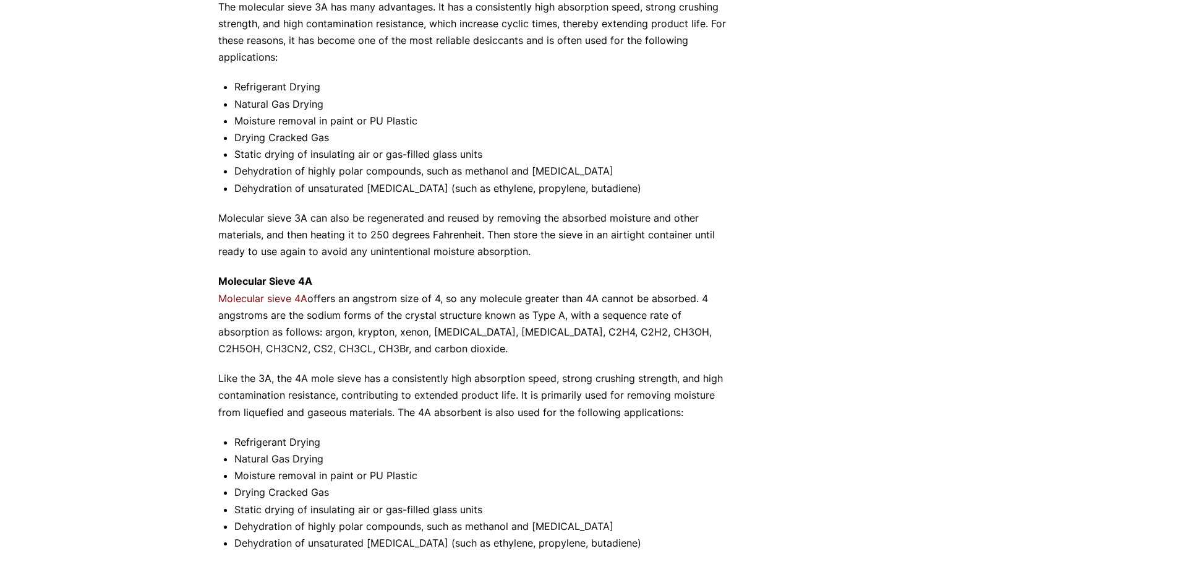
scroll to position [866, 0]
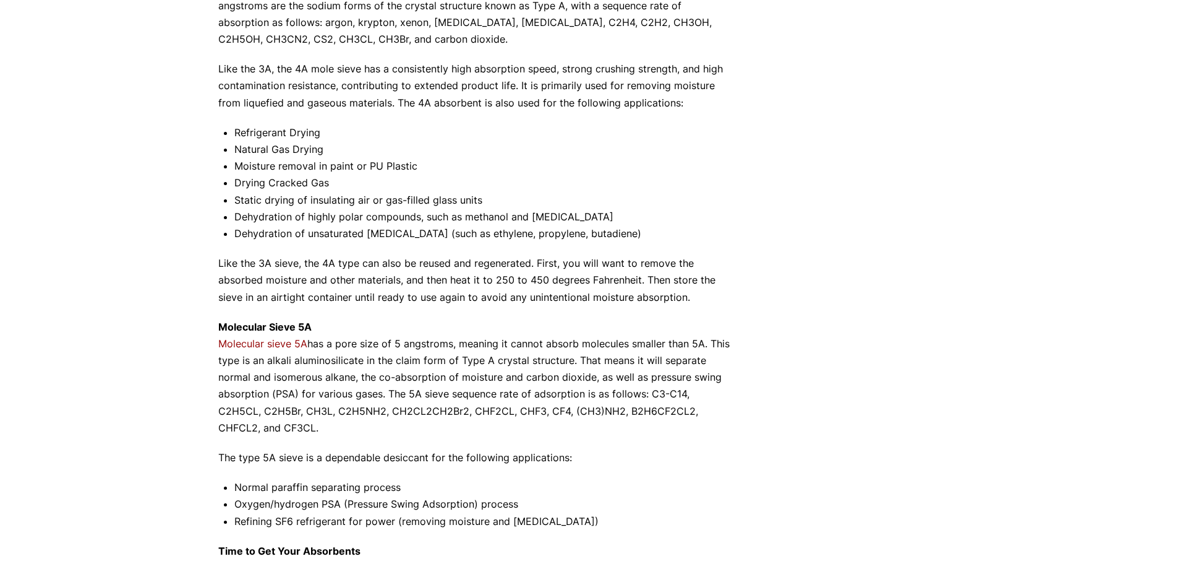
click at [296, 393] on p "Molecular Sieve 5A Molecular sieve 5A has a pore size of 5 angstroms, meaning i…" at bounding box center [476, 378] width 516 height 118
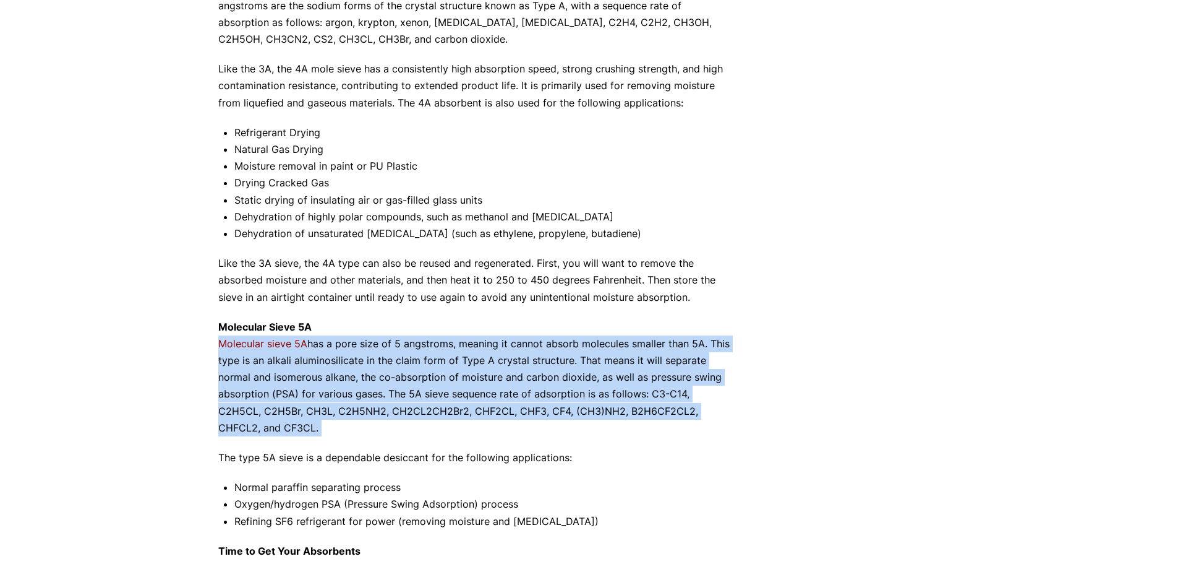
click at [296, 393] on p "Molecular Sieve 5A Molecular sieve 5A has a pore size of 5 angstroms, meaning i…" at bounding box center [476, 378] width 516 height 118
click at [396, 431] on p "Molecular Sieve 5A Molecular sieve 5A has a pore size of 5 angstroms, meaning i…" at bounding box center [476, 378] width 516 height 118
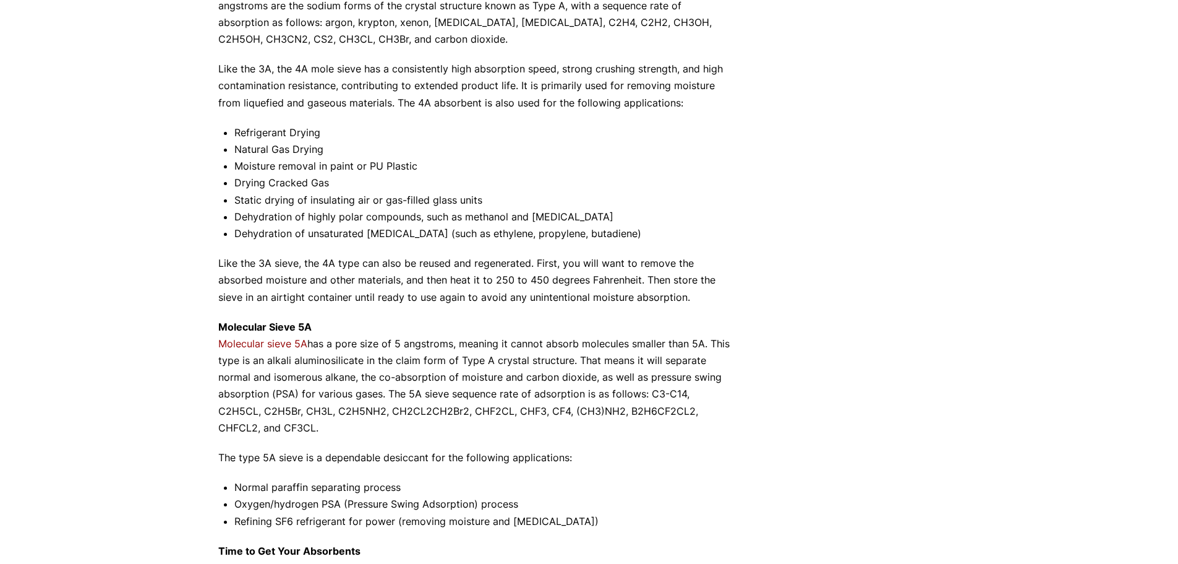
drag, startPoint x: 379, startPoint y: 428, endPoint x: 391, endPoint y: 325, distance: 103.4
click at [391, 325] on p "Molecular Sieve 5A Molecular sieve 5A has a pore size of 5 angstroms, meaning i…" at bounding box center [476, 378] width 516 height 118
click at [408, 365] on p "Molecular Sieve 5A Molecular sieve 5A has a pore size of 5 angstroms, meaning i…" at bounding box center [476, 378] width 516 height 118
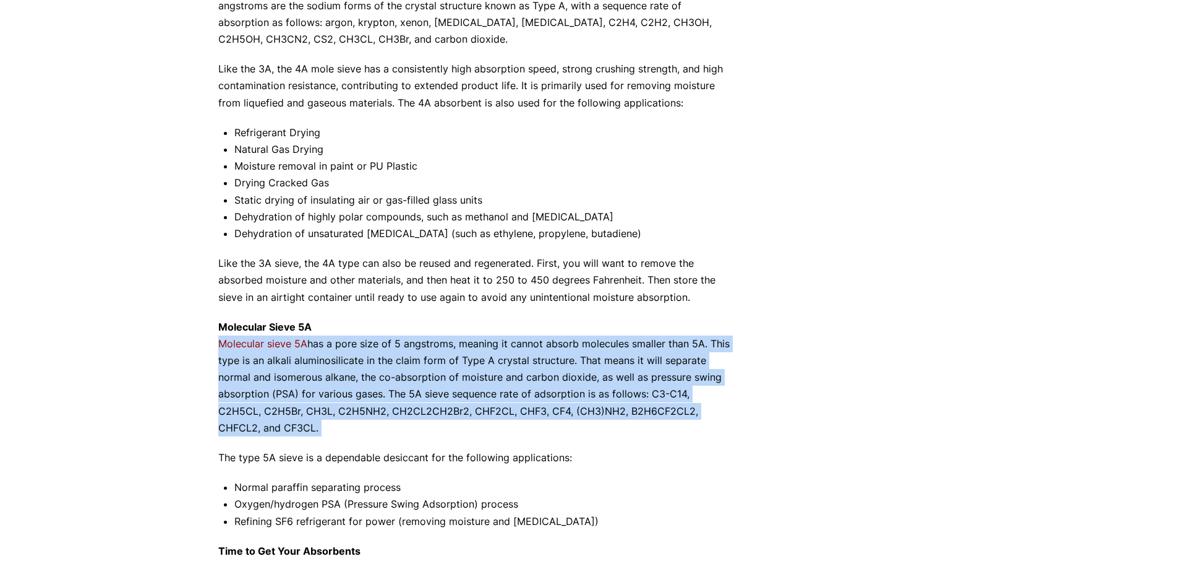
click at [408, 365] on p "Molecular Sieve 5A Molecular sieve 5A has a pore size of 5 angstroms, meaning i…" at bounding box center [476, 378] width 516 height 118
click at [425, 414] on p "Molecular Sieve 5A Molecular sieve 5A has a pore size of 5 angstroms, meaning i…" at bounding box center [476, 378] width 516 height 118
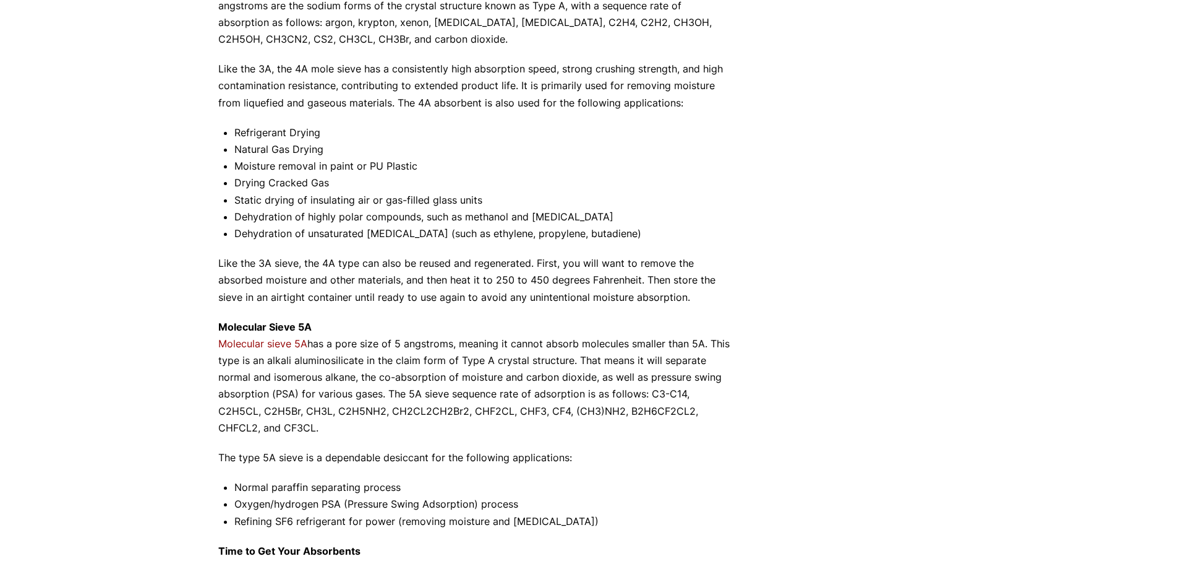
drag, startPoint x: 417, startPoint y: 427, endPoint x: 397, endPoint y: 320, distance: 109.4
click at [397, 320] on p "Molecular Sieve 5A Molecular sieve 5A has a pore size of 5 angstroms, meaning i…" at bounding box center [476, 378] width 516 height 118
click at [410, 337] on p "Molecular Sieve 5A Molecular sieve 5A has a pore size of 5 angstroms, meaning i…" at bounding box center [476, 378] width 516 height 118
drag, startPoint x: 393, startPoint y: 328, endPoint x: 465, endPoint y: 428, distance: 123.6
click at [465, 428] on p "Molecular Sieve 5A Molecular sieve 5A has a pore size of 5 angstroms, meaning i…" at bounding box center [476, 378] width 516 height 118
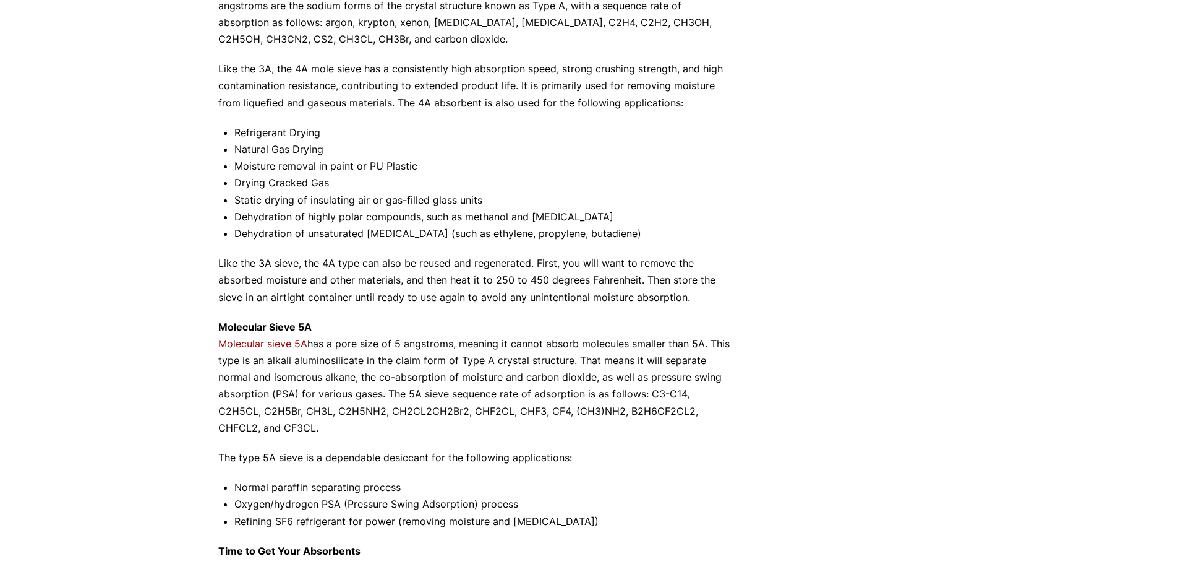
click at [465, 428] on p "Molecular Sieve 5A Molecular sieve 5A has a pore size of 5 angstroms, meaning i…" at bounding box center [476, 378] width 516 height 118
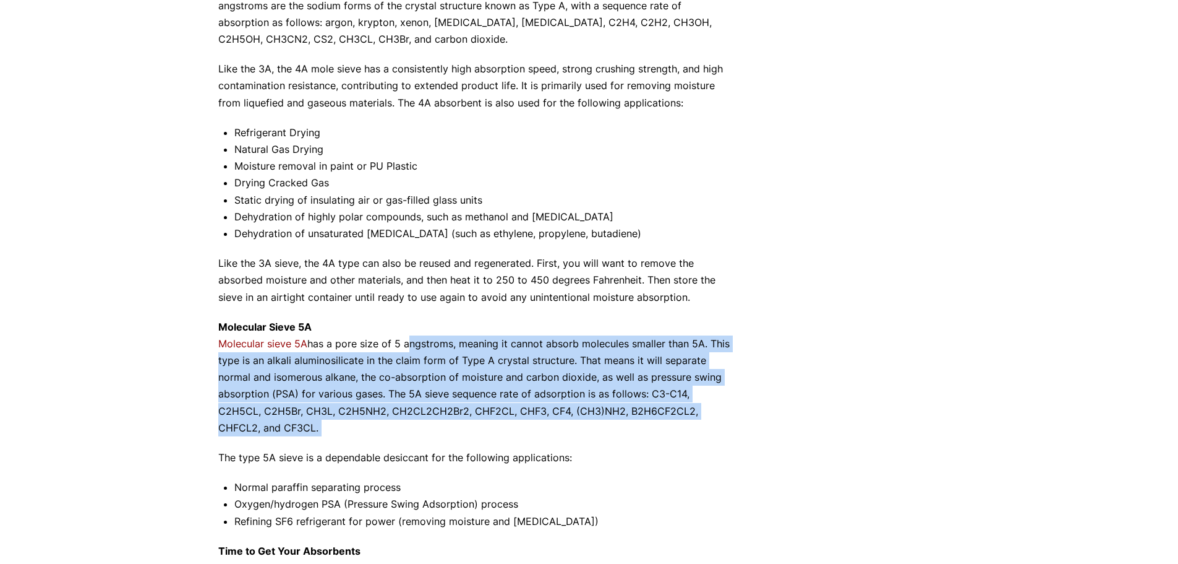
drag, startPoint x: 465, startPoint y: 428, endPoint x: 418, endPoint y: 338, distance: 101.8
click at [418, 338] on p "Molecular Sieve 5A Molecular sieve 5A has a pore size of 5 angstroms, meaning i…" at bounding box center [476, 378] width 516 height 118
drag, startPoint x: 397, startPoint y: 338, endPoint x: 499, endPoint y: 419, distance: 129.9
click at [499, 419] on p "Molecular Sieve 5A Molecular sieve 5A has a pore size of 5 angstroms, meaning i…" at bounding box center [476, 378] width 516 height 118
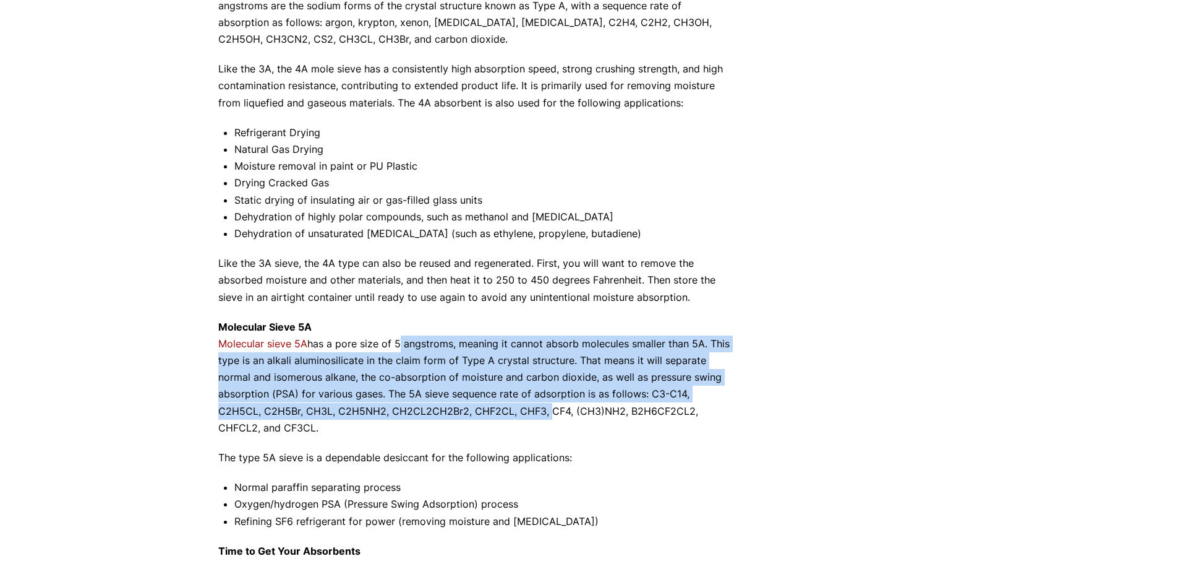
click at [499, 419] on p "Molecular Sieve 5A Molecular sieve 5A has a pore size of 5 angstroms, meaning i…" at bounding box center [476, 378] width 516 height 118
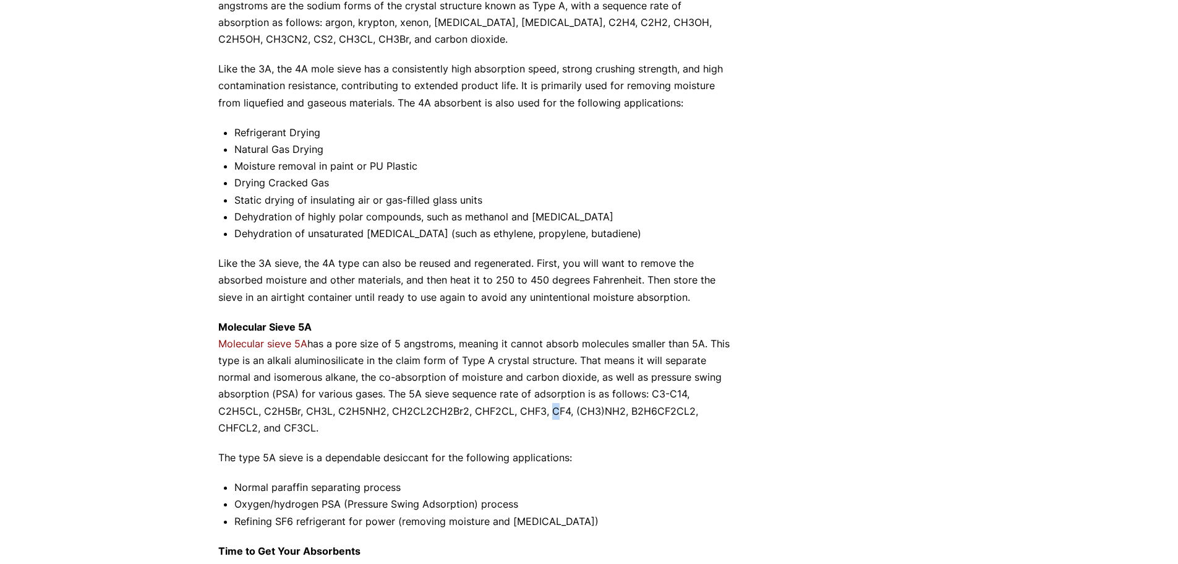
click at [499, 419] on p "Molecular Sieve 5A Molecular sieve 5A has a pore size of 5 angstroms, meaning i…" at bounding box center [476, 378] width 516 height 118
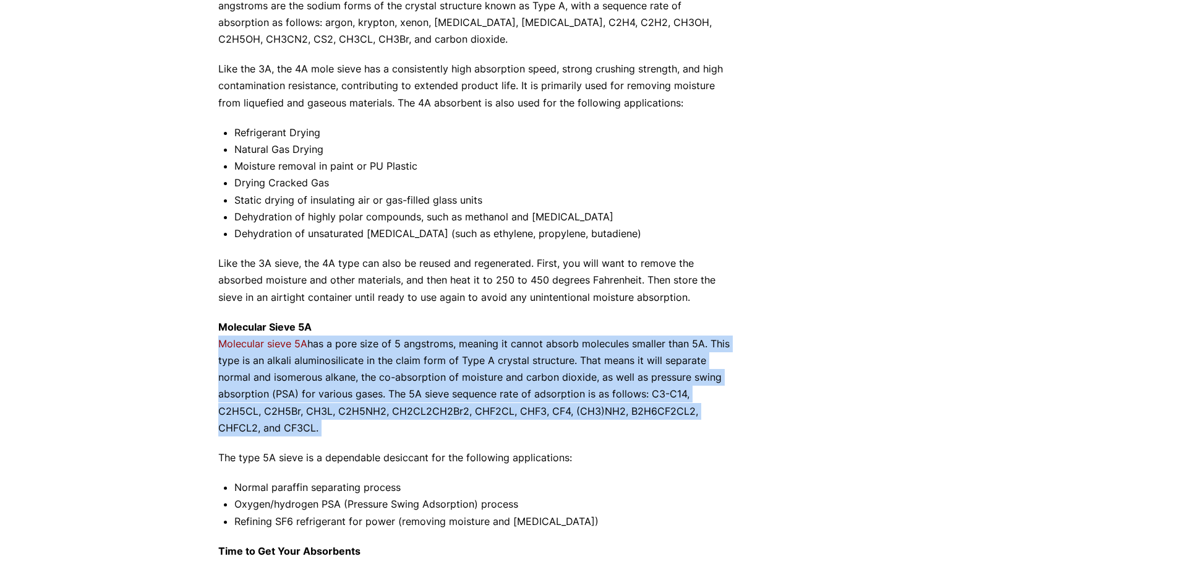
click at [499, 419] on p "Molecular Sieve 5A Molecular sieve 5A has a pore size of 5 angstroms, meaning i…" at bounding box center [476, 378] width 516 height 118
click at [510, 426] on p "Molecular Sieve 5A Molecular sieve 5A has a pore size of 5 angstroms, meaning i…" at bounding box center [476, 378] width 516 height 118
click at [515, 426] on p "Molecular Sieve 5A Molecular sieve 5A has a pore size of 5 angstroms, meaning i…" at bounding box center [476, 378] width 516 height 118
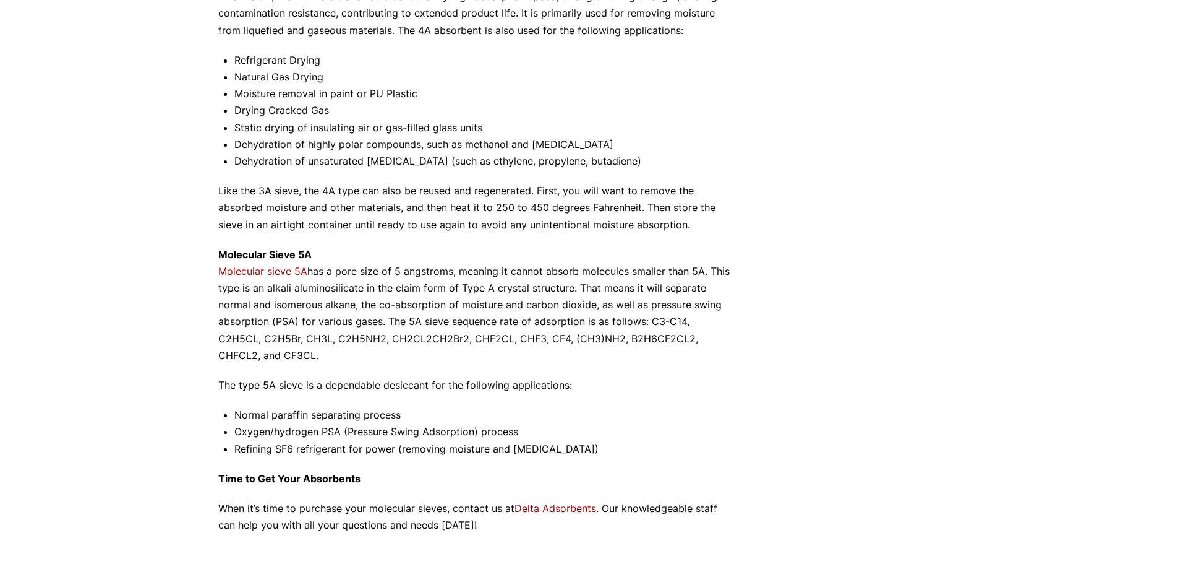
scroll to position [1114, 0]
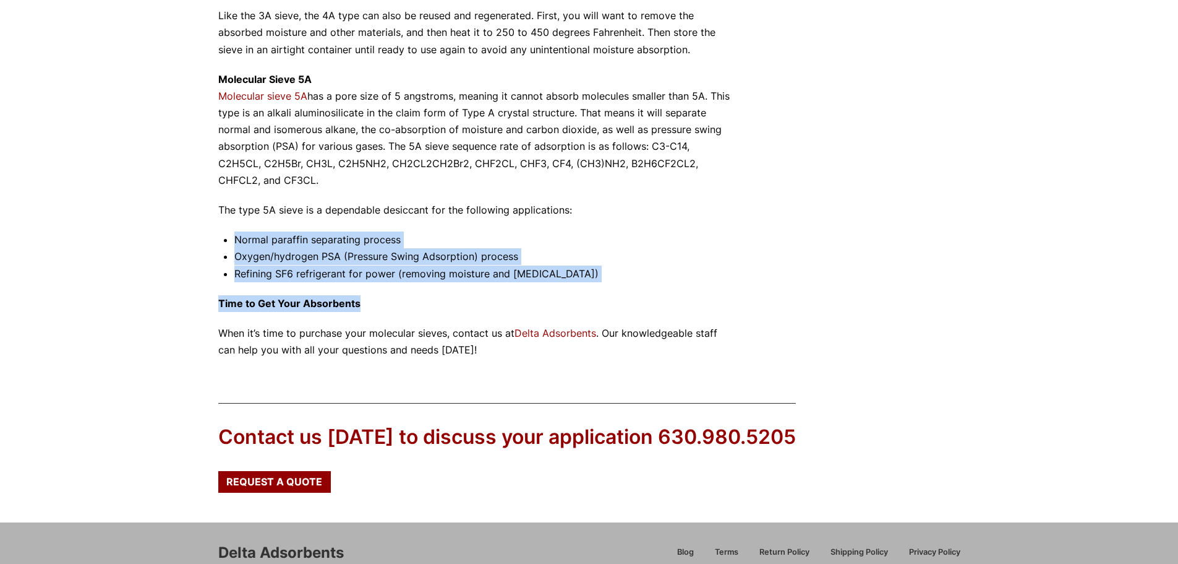
drag, startPoint x: 332, startPoint y: 233, endPoint x: 686, endPoint y: 288, distance: 358.7
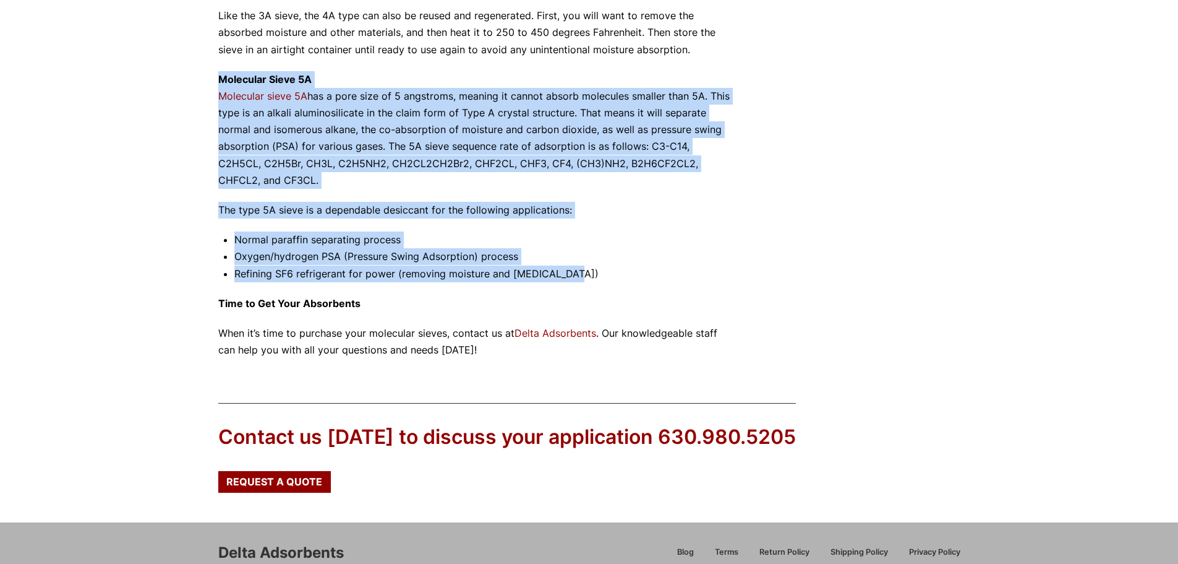
drag, startPoint x: 623, startPoint y: 268, endPoint x: 426, endPoint y: 82, distance: 270.9
click at [426, 82] on p "Molecular Sieve 5A Molecular sieve 5A has a pore size of 5 angstroms, meaning i…" at bounding box center [476, 130] width 516 height 118
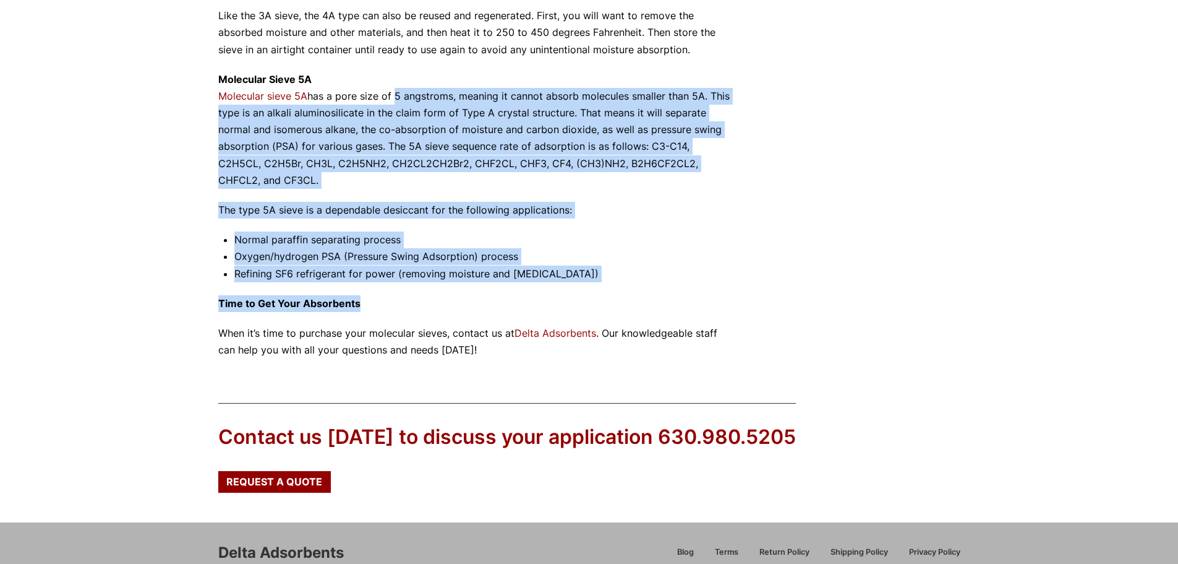
drag, startPoint x: 393, startPoint y: 101, endPoint x: 656, endPoint y: 302, distance: 330.6
click at [607, 246] on li "Normal paraffin separating process" at bounding box center [484, 239] width 500 height 17
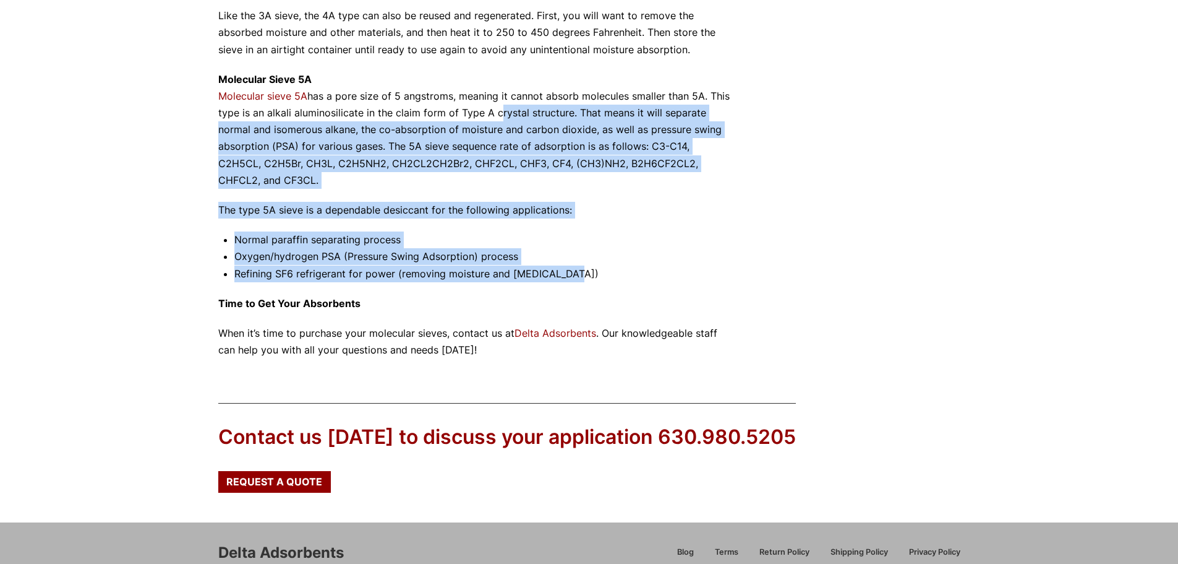
drag, startPoint x: 503, startPoint y: 122, endPoint x: 494, endPoint y: 114, distance: 12.2
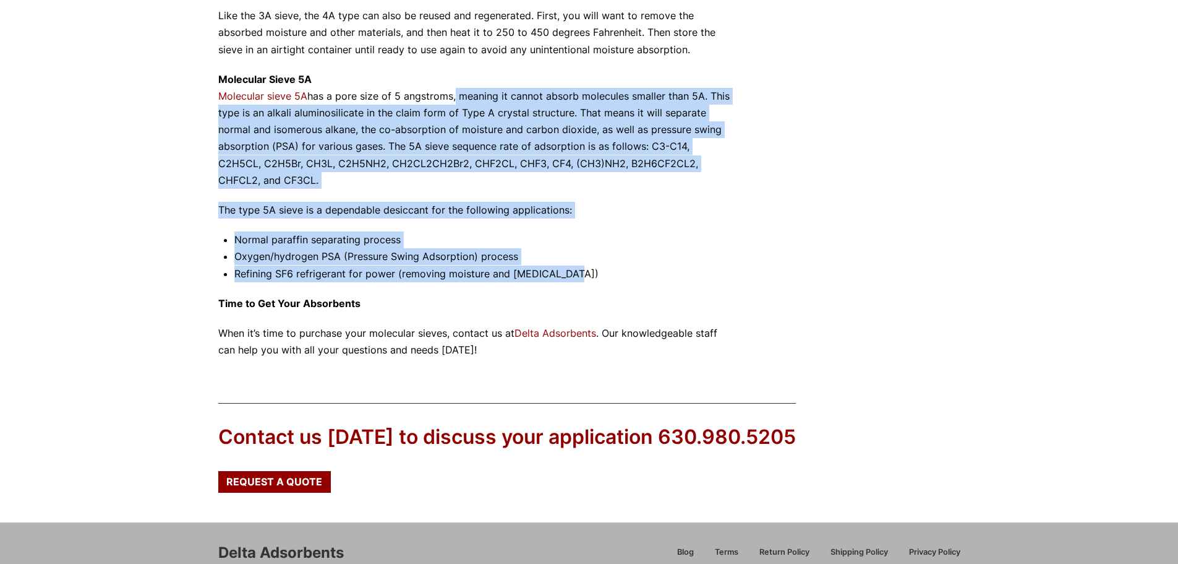
drag, startPoint x: 453, startPoint y: 93, endPoint x: 611, endPoint y: 279, distance: 243.2
click at [611, 279] on li "Refining SF6 refrigerant for power (removing moisture and [MEDICAL_DATA])" at bounding box center [484, 273] width 500 height 17
drag, startPoint x: 544, startPoint y: 147, endPoint x: 506, endPoint y: 65, distance: 90.8
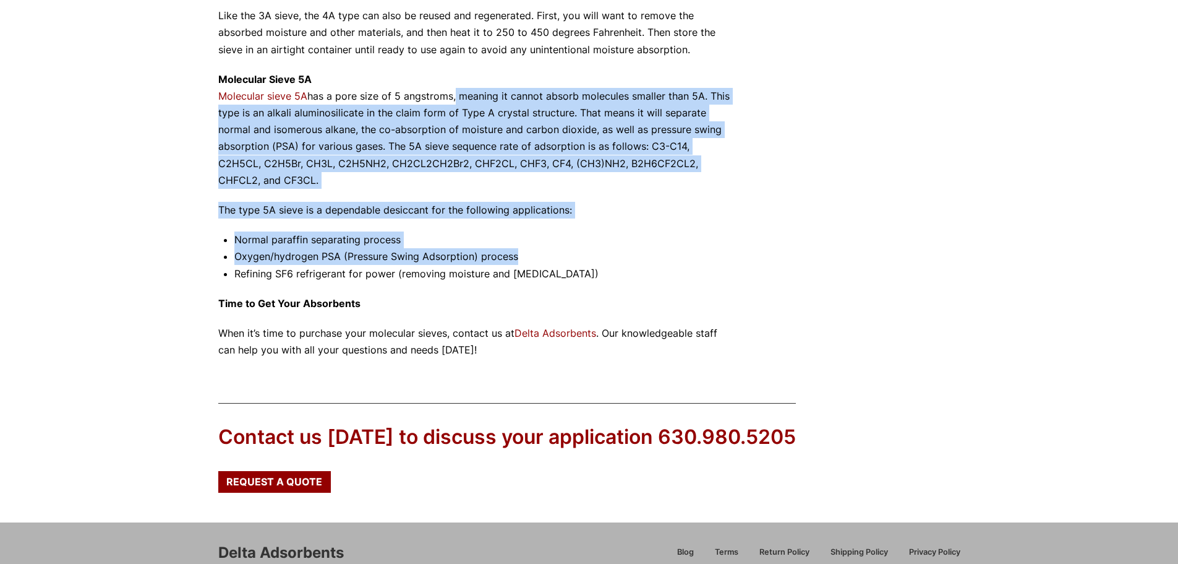
drag, startPoint x: 453, startPoint y: 93, endPoint x: 651, endPoint y: 260, distance: 259.4
click at [651, 260] on li "Oxygen/hydrogen PSA (Pressure Swing Adsorption) process" at bounding box center [484, 256] width 500 height 17
